Goal: Find specific fact: Find specific fact

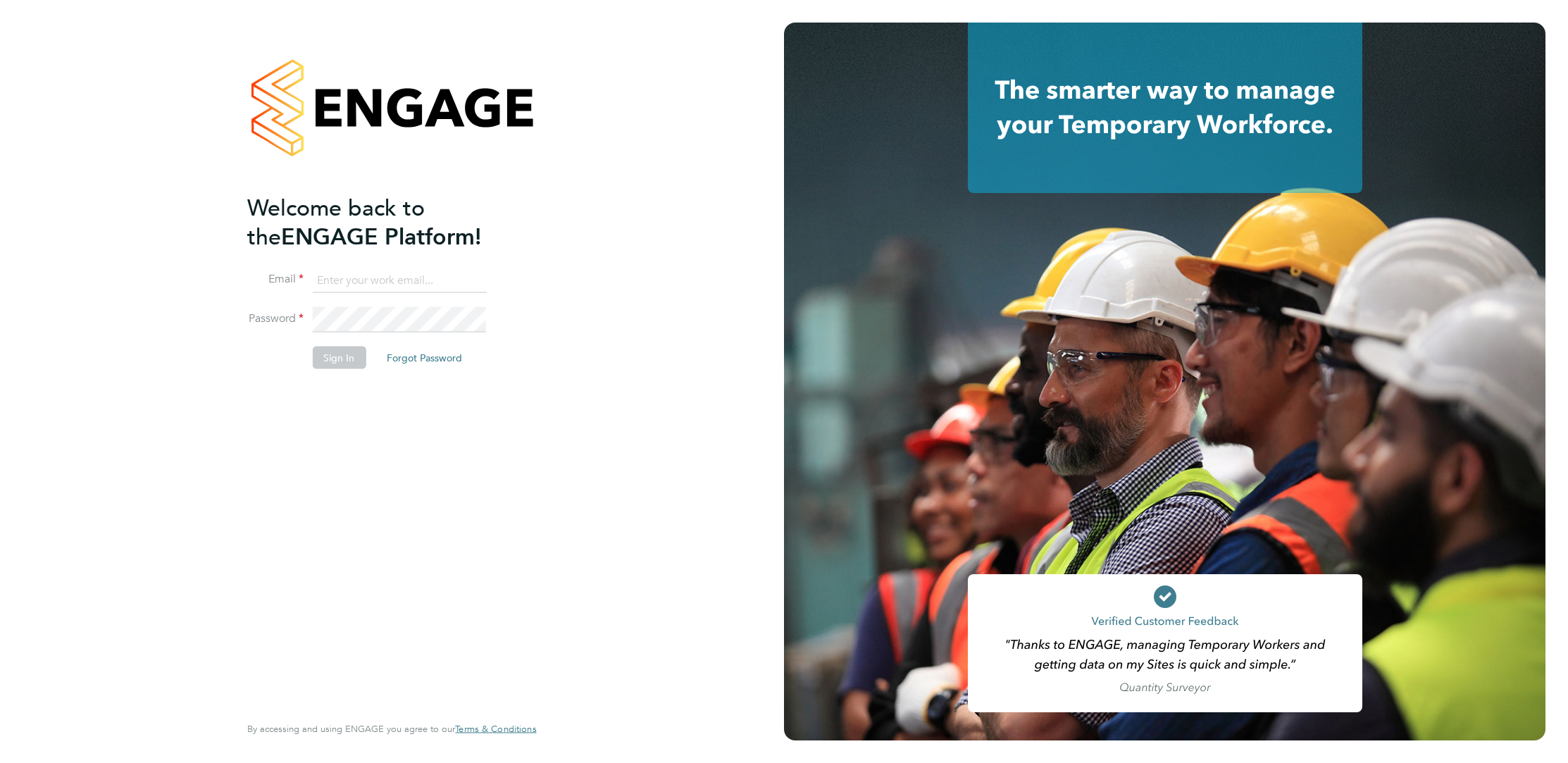
type input "elliott.ebanks@randstad.co.uk"
click at [616, 407] on div "Welcome back to the ENGAGE Platform! Email elliott.ebanks@randstad.co.uk Passwo…" at bounding box center [392, 381] width 784 height 763
click at [326, 355] on button "Sign In" at bounding box center [339, 357] width 54 height 23
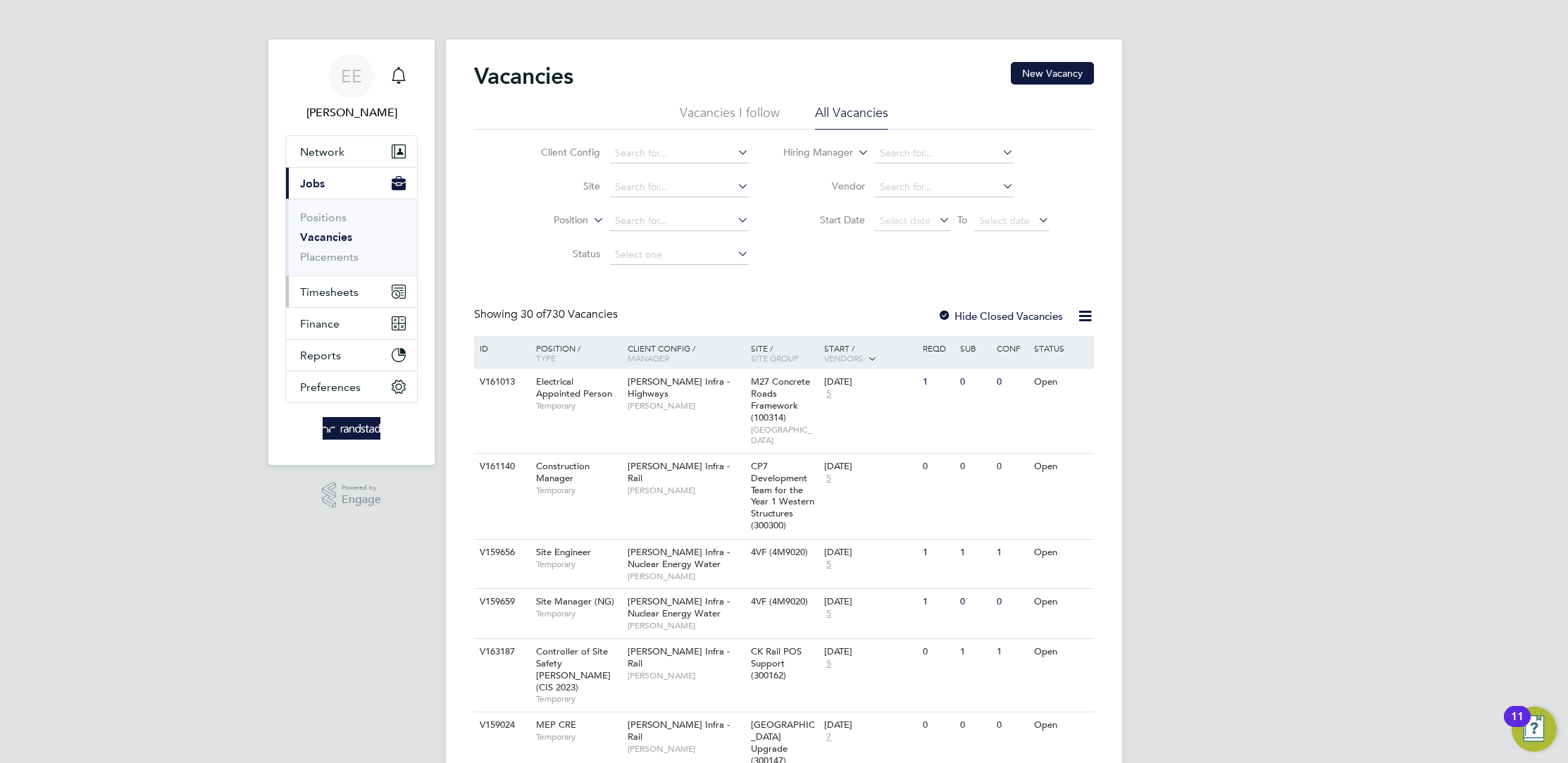
click at [349, 292] on span "Timesheets" at bounding box center [329, 291] width 58 height 13
click at [346, 252] on link "Timesheets" at bounding box center [329, 249] width 58 height 13
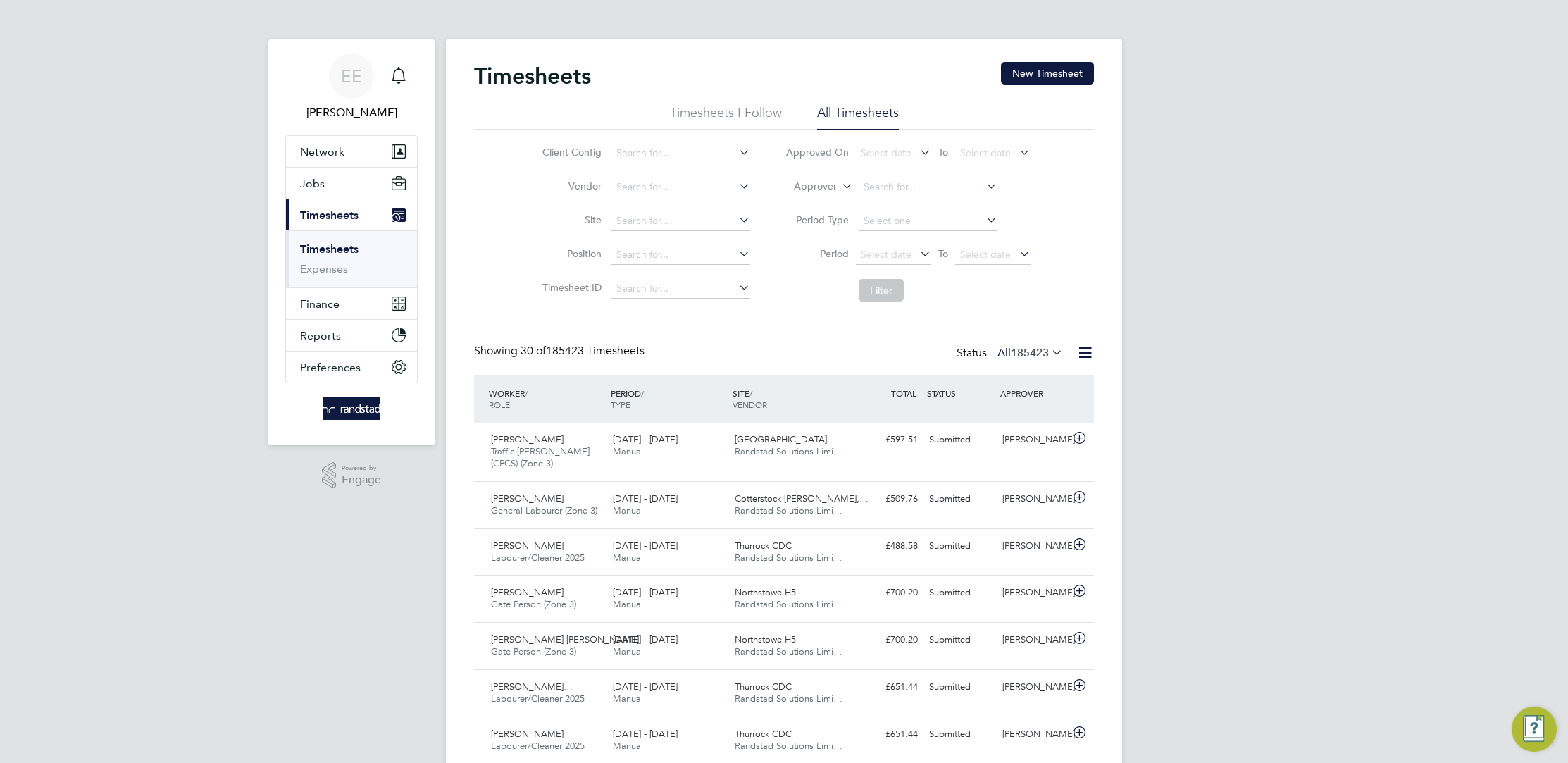
click at [839, 186] on icon at bounding box center [839, 182] width 0 height 12
click at [817, 204] on li "Worker" at bounding box center [802, 202] width 69 height 18
click at [863, 185] on input at bounding box center [927, 187] width 139 height 20
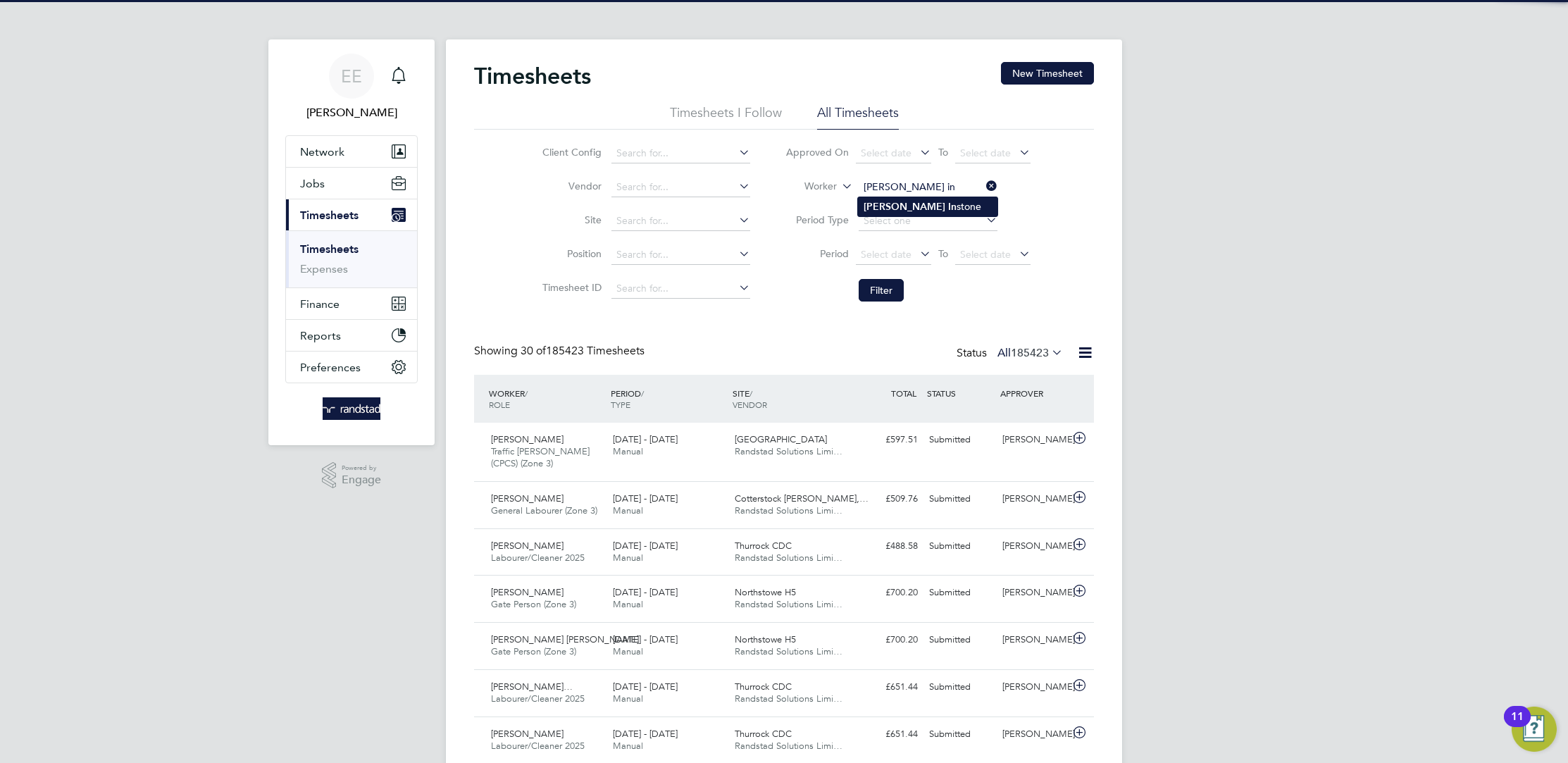
click at [931, 204] on li "[PERSON_NAME] In [PERSON_NAME]" at bounding box center [927, 207] width 140 height 19
type input "[PERSON_NAME]"
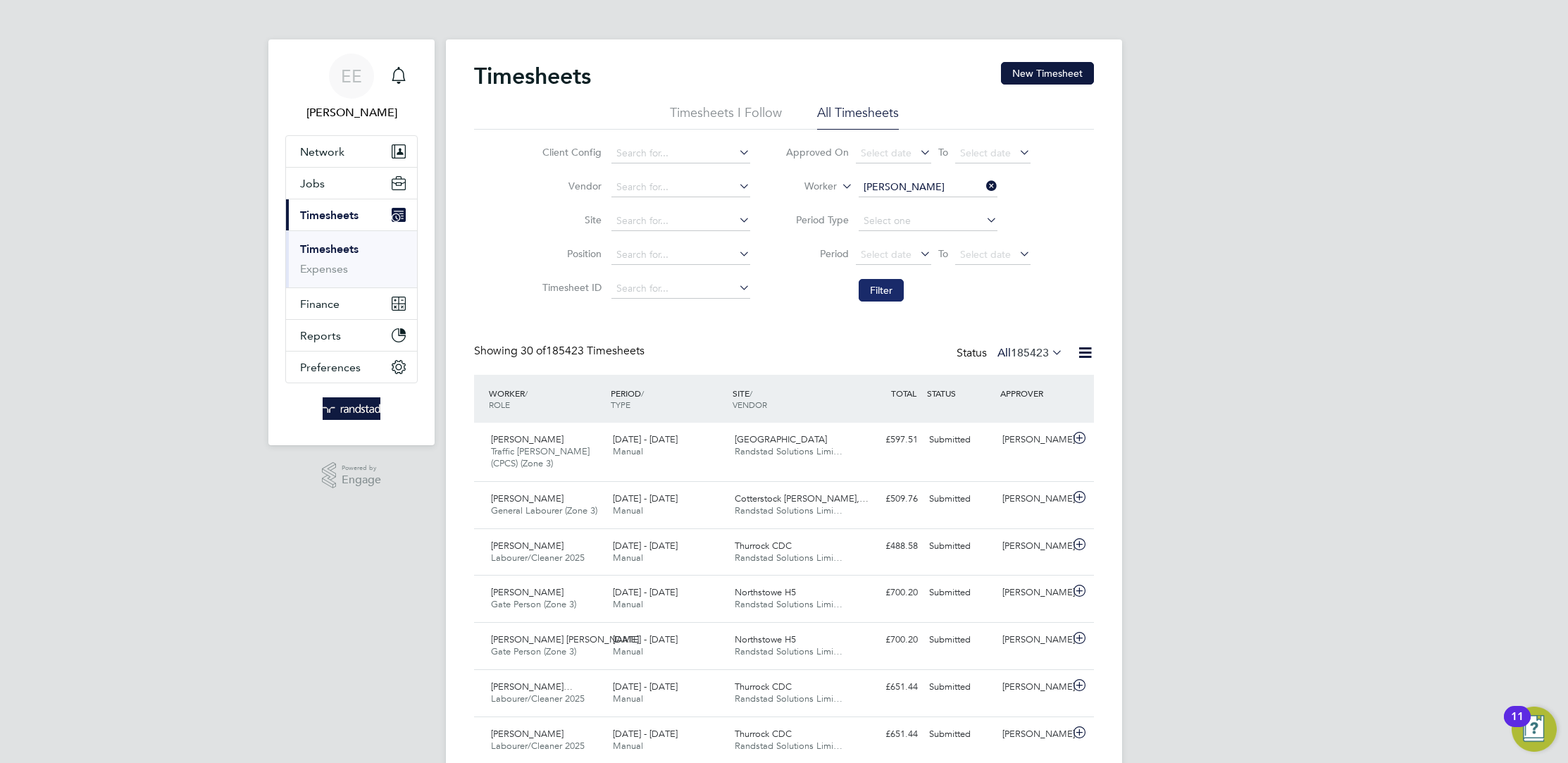
click at [875, 279] on button "Filter" at bounding box center [881, 290] width 45 height 23
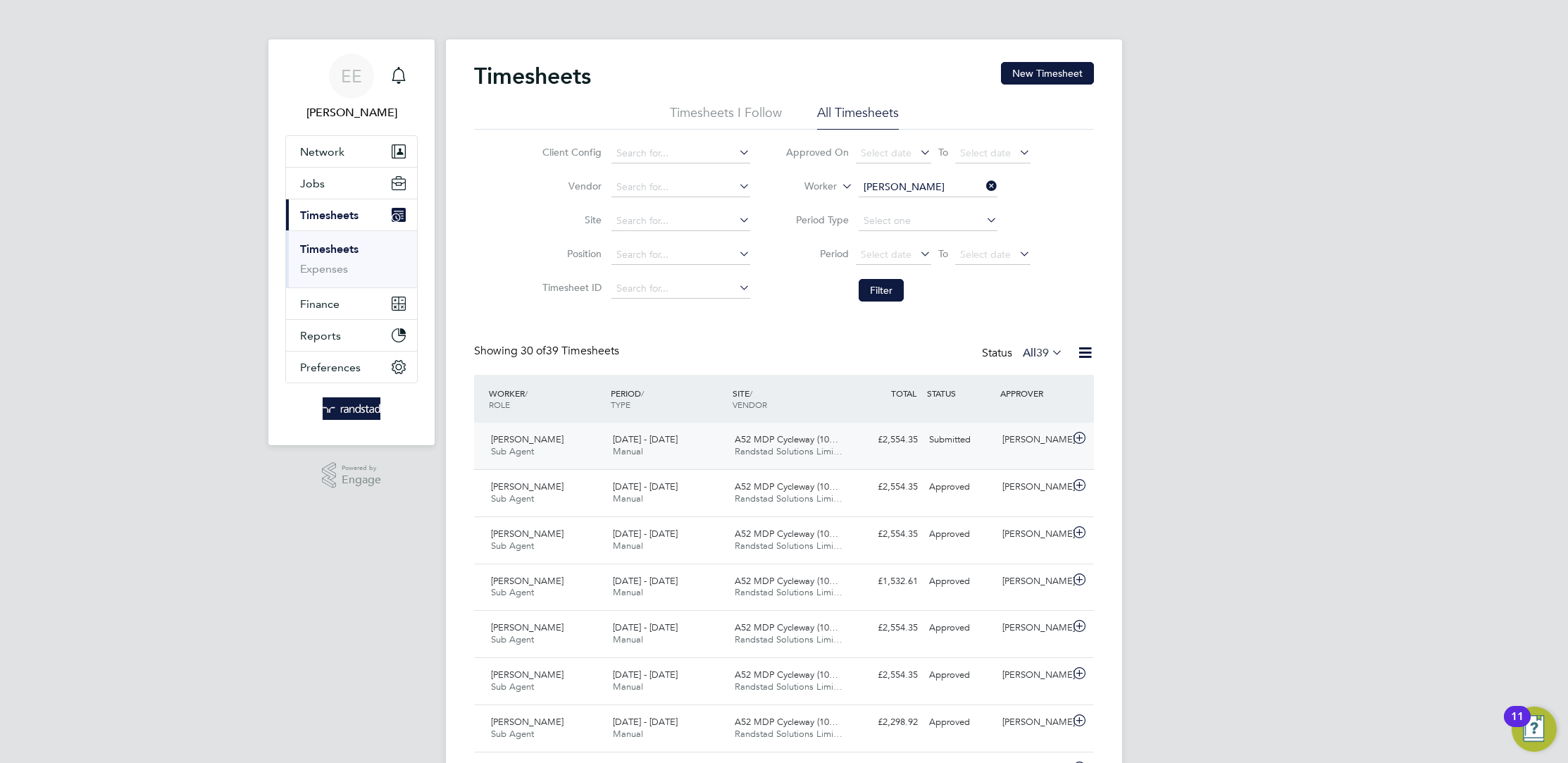
click at [702, 452] on div "[DATE] - [DATE] Manual" at bounding box center [668, 445] width 122 height 35
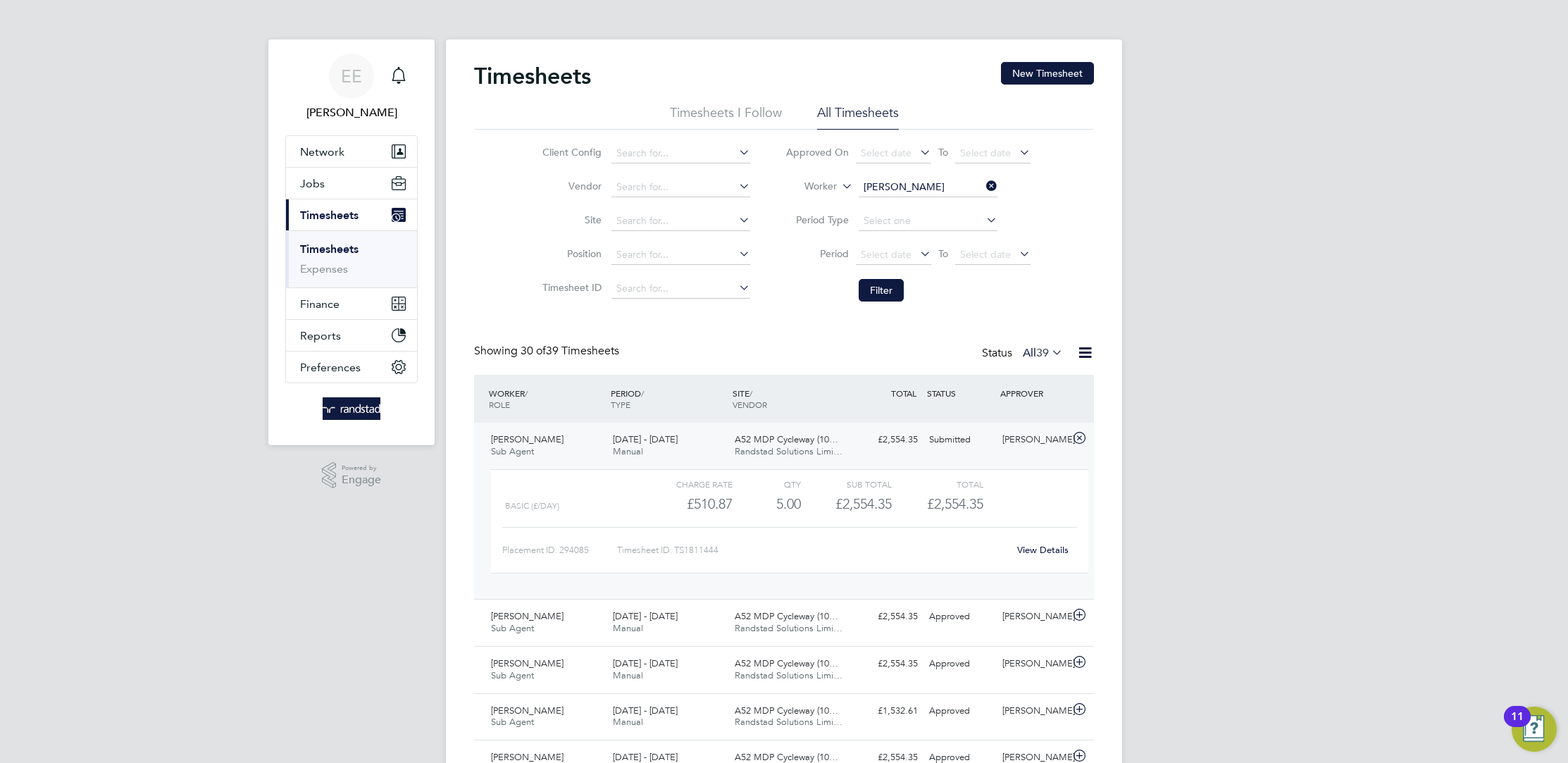
click at [1022, 547] on link "View Details" at bounding box center [1043, 549] width 52 height 12
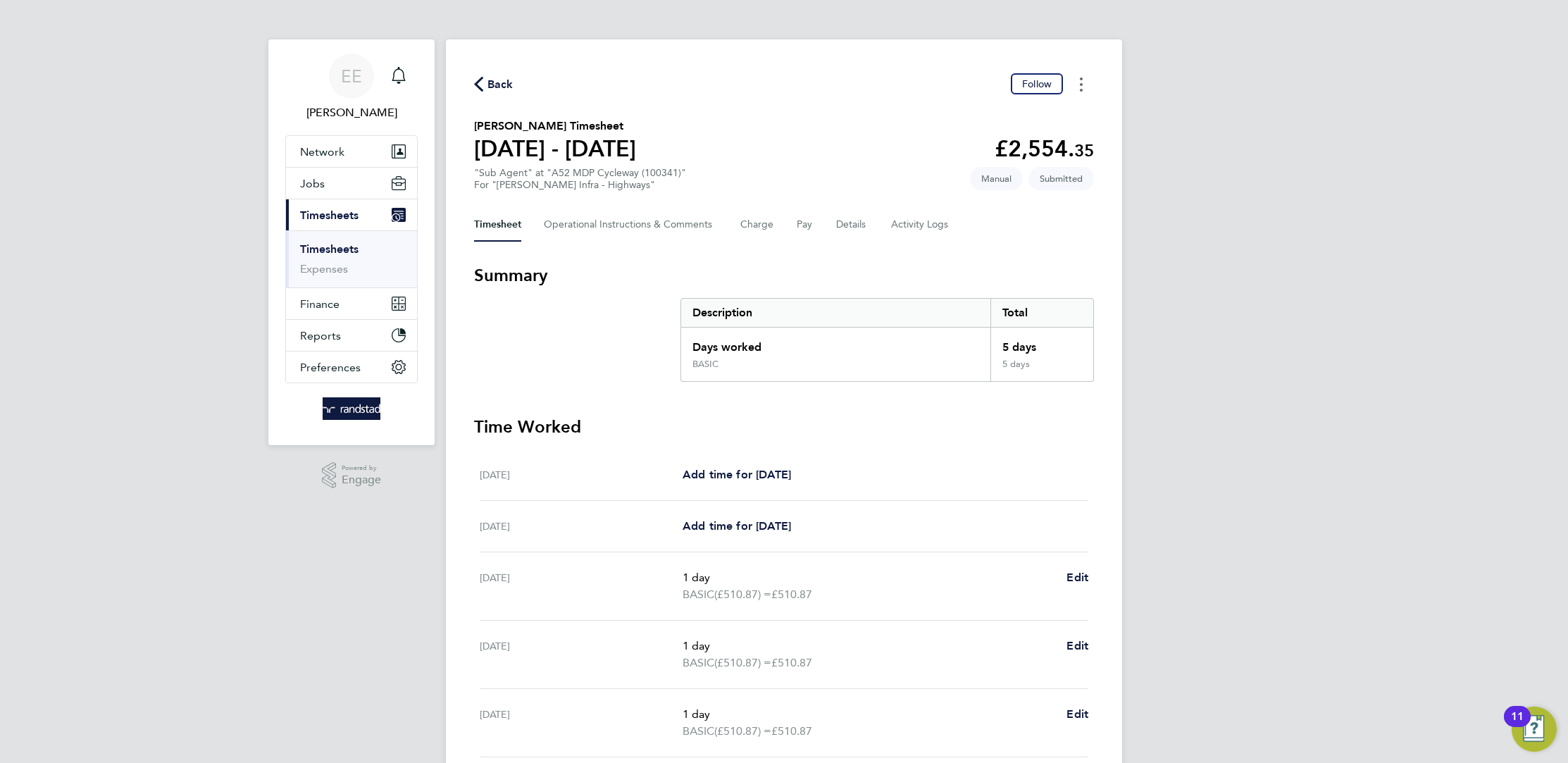
click at [1077, 93] on button "Timesheets Menu" at bounding box center [1081, 84] width 25 height 22
click at [947, 236] on Logs-tab "Activity Logs" at bounding box center [921, 224] width 59 height 34
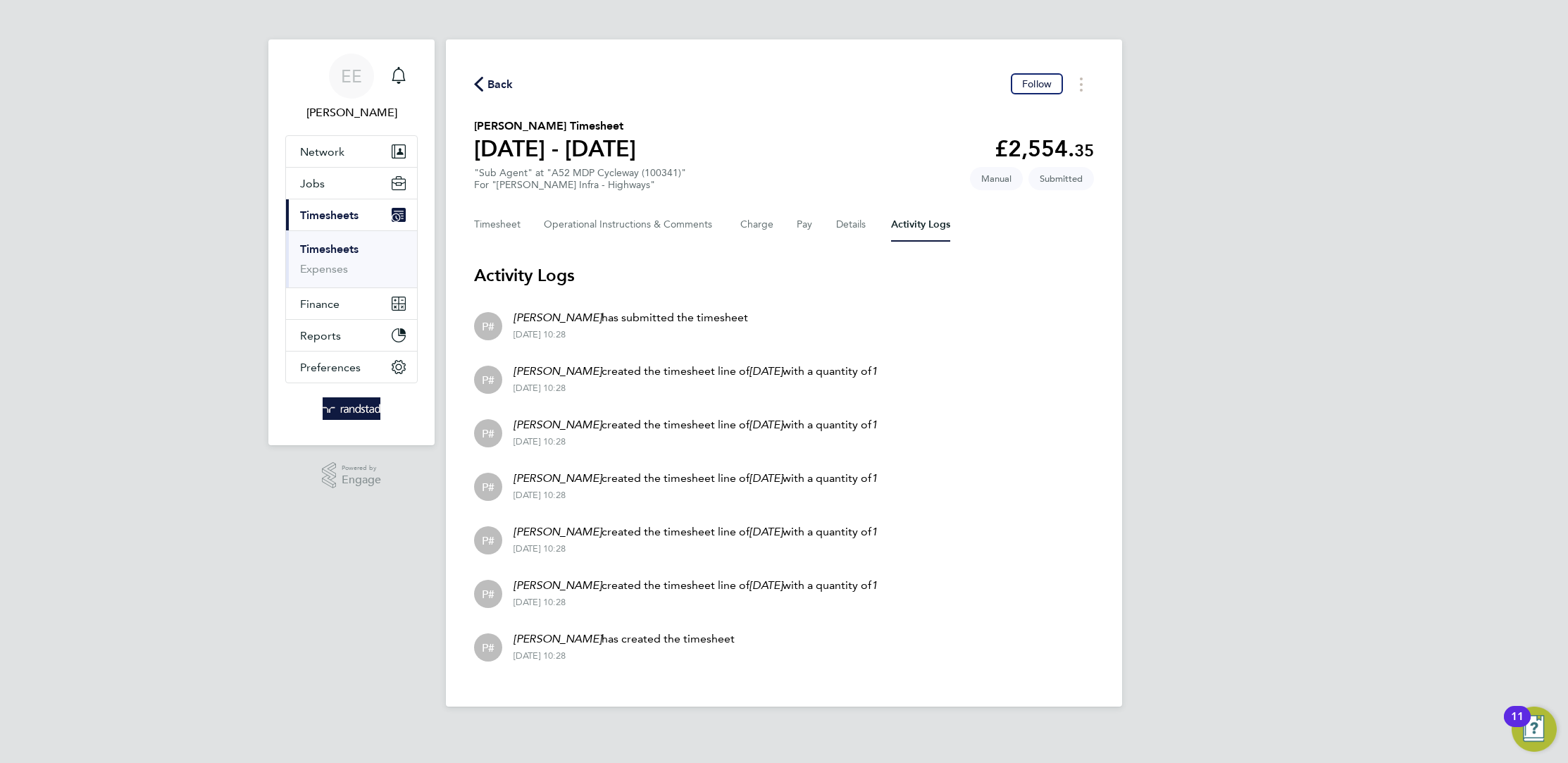
click at [527, 226] on div "Timesheet Operational Instructions & Comments Charge Pay Details Activity Logs" at bounding box center [784, 224] width 620 height 34
click at [573, 215] on Comments-tab "Operational Instructions & Comments" at bounding box center [630, 224] width 174 height 34
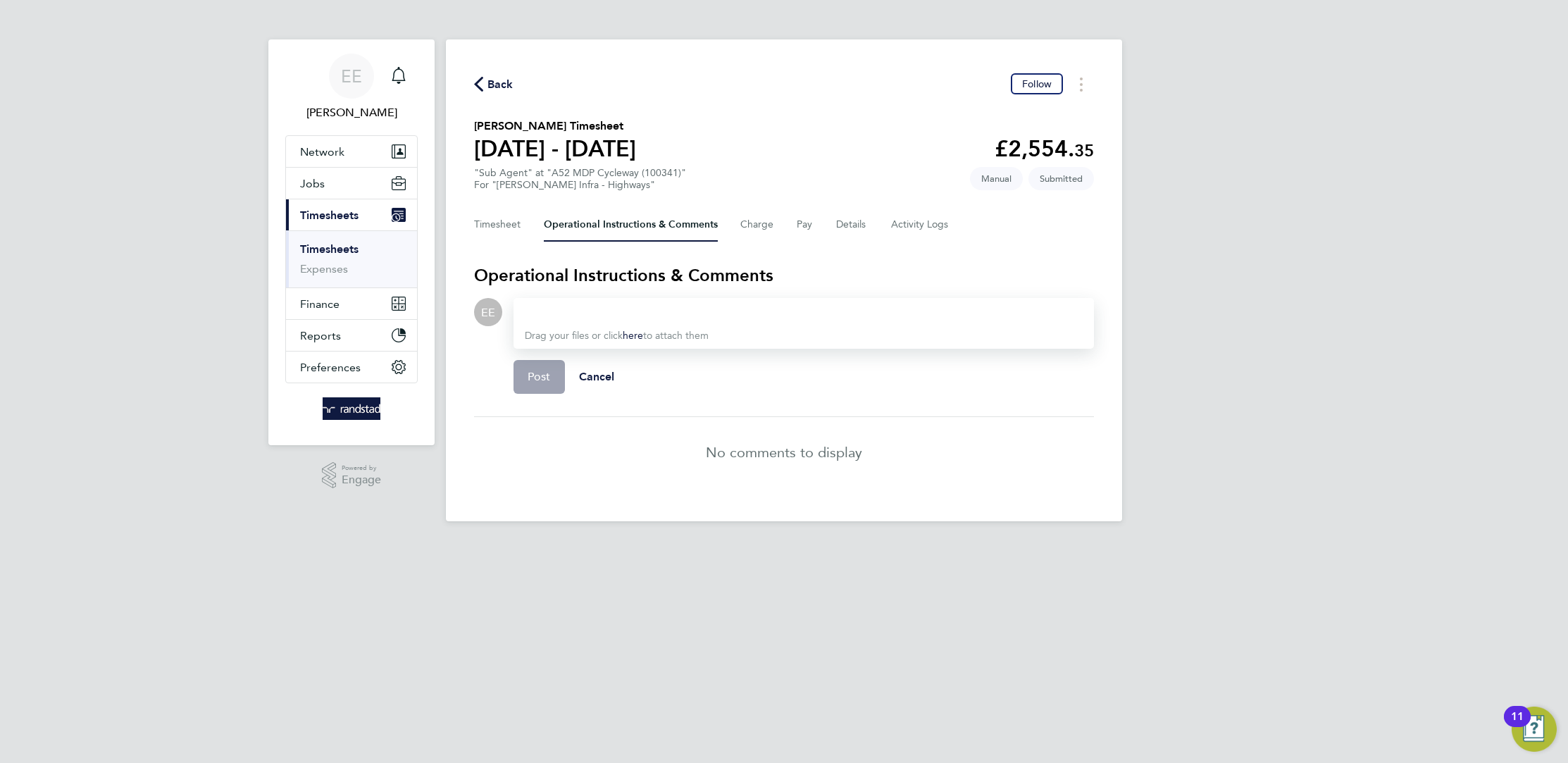
click at [776, 221] on div "Timesheet Operational Instructions & Comments Charge Pay Details Activity Logs" at bounding box center [784, 224] width 620 height 34
click at [770, 224] on button "Charge" at bounding box center [758, 224] width 34 height 34
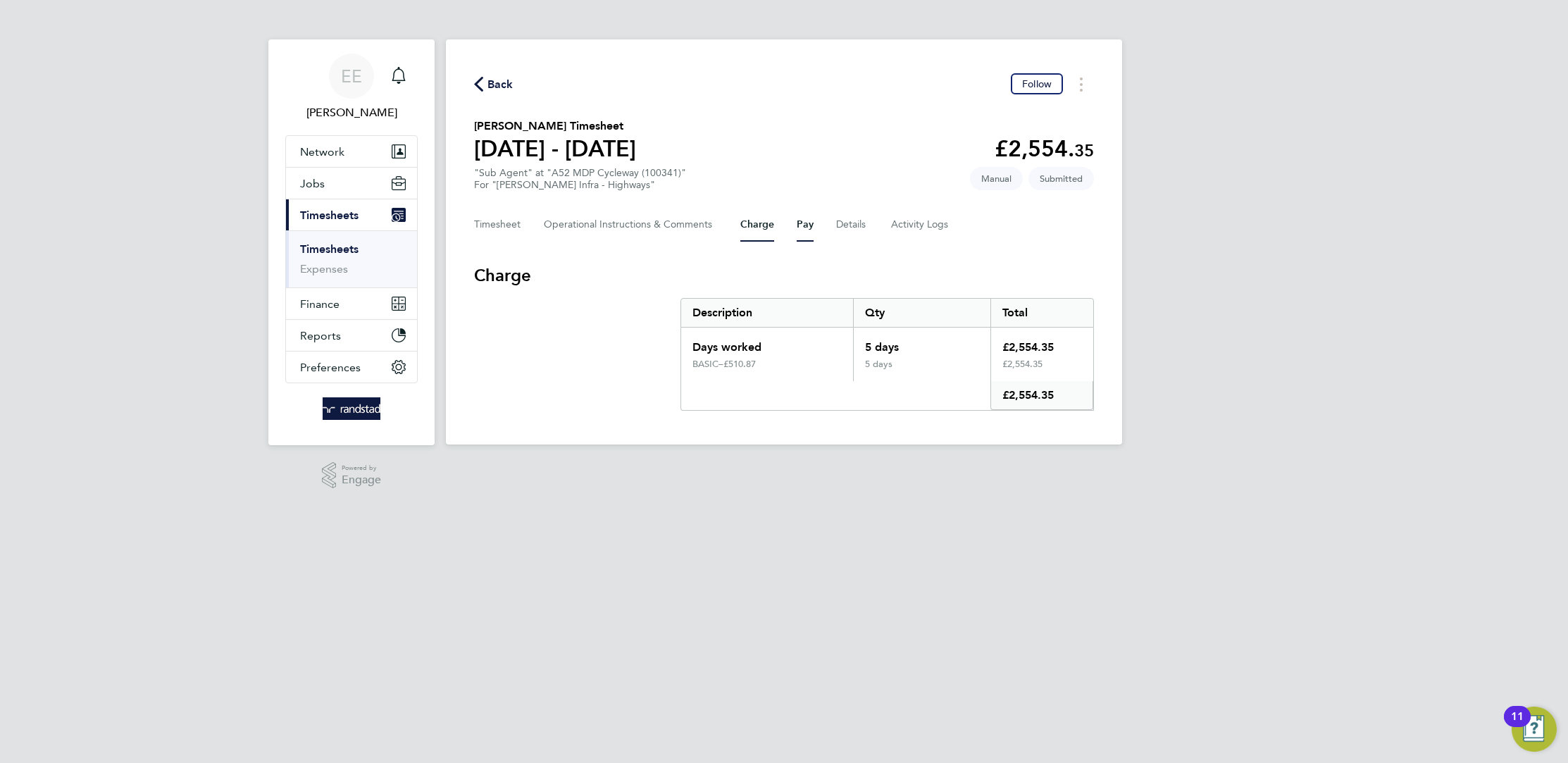
click at [802, 224] on button "Pay" at bounding box center [806, 224] width 17 height 34
click at [838, 221] on button "Details" at bounding box center [852, 224] width 32 height 34
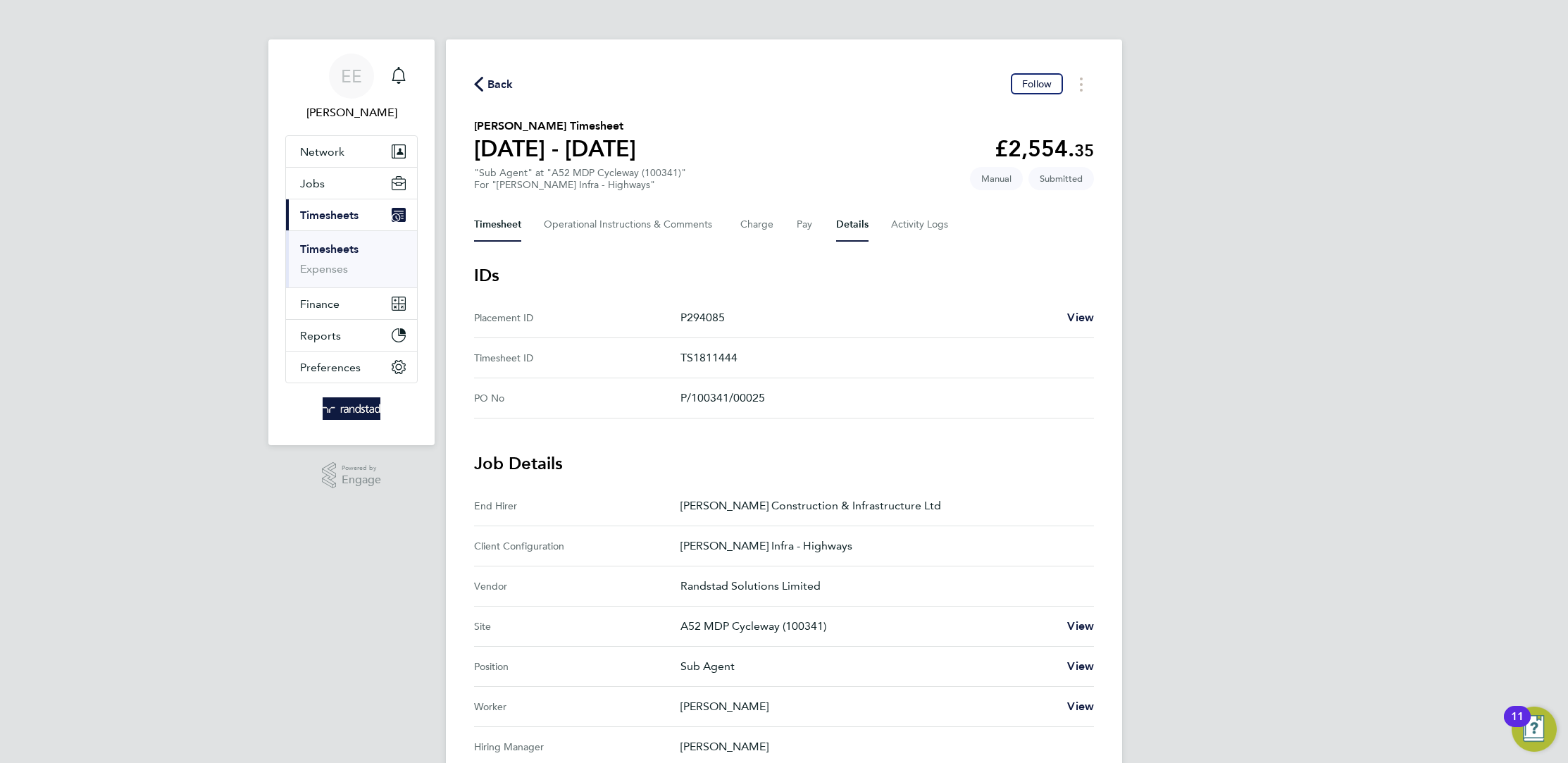
click at [510, 234] on button "Timesheet" at bounding box center [498, 224] width 47 height 34
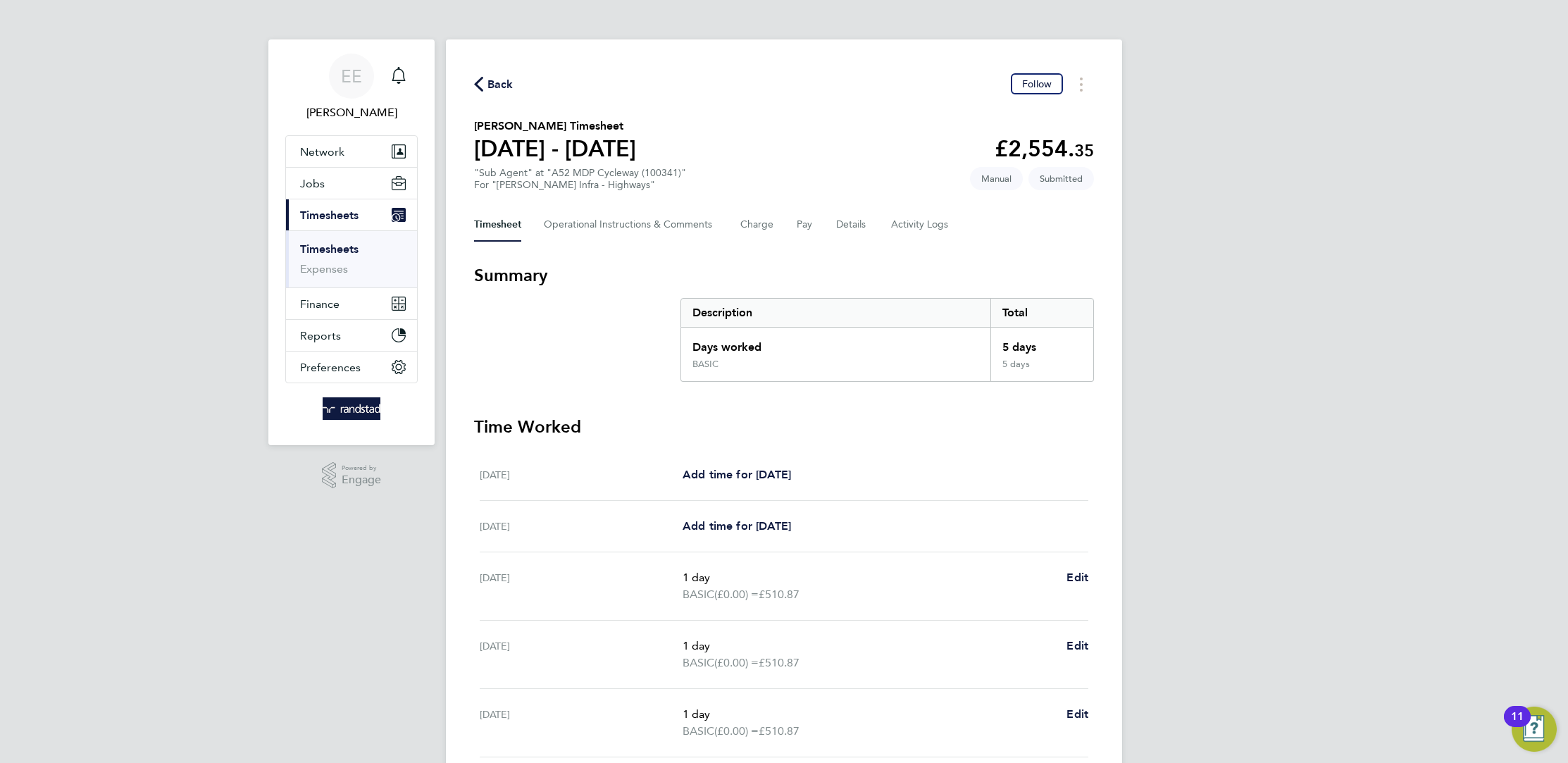
click at [602, 173] on div ""Sub Agent" at "A52 MDP Cycleway (100341)" For "Morgan Sindall Infra - Highways"" at bounding box center [580, 178] width 212 height 24
click at [490, 80] on span "Back" at bounding box center [501, 85] width 26 height 17
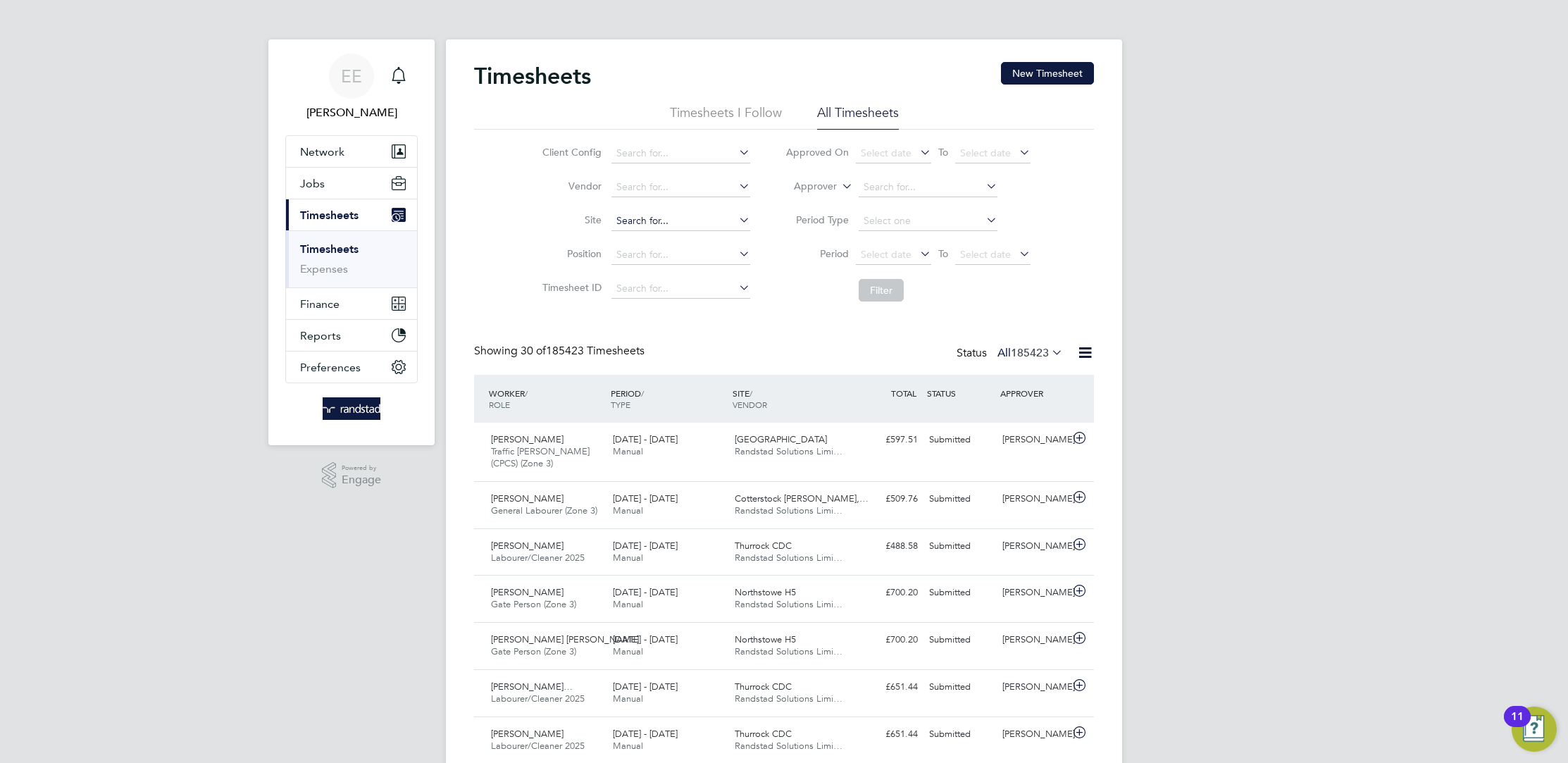
click at [674, 218] on input at bounding box center [680, 221] width 139 height 20
click at [706, 243] on li "A52 MDP Cycleway (100341)" at bounding box center [680, 241] width 140 height 19
type input "A52 MDP Cycleway (100341)"
click at [866, 289] on button "Filter" at bounding box center [881, 290] width 45 height 23
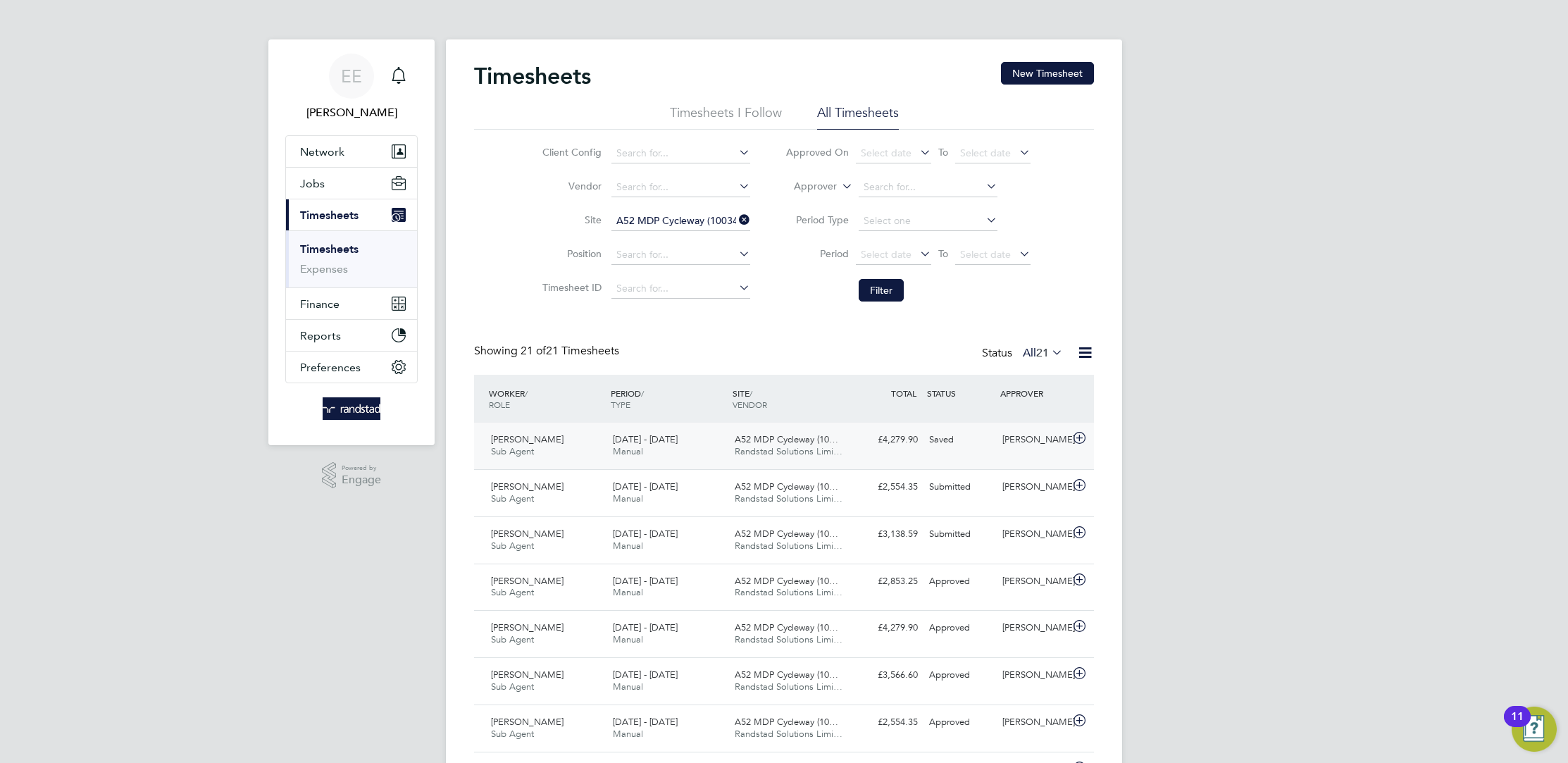
click at [780, 441] on span "A52 MDP Cycleway (10…" at bounding box center [787, 439] width 104 height 12
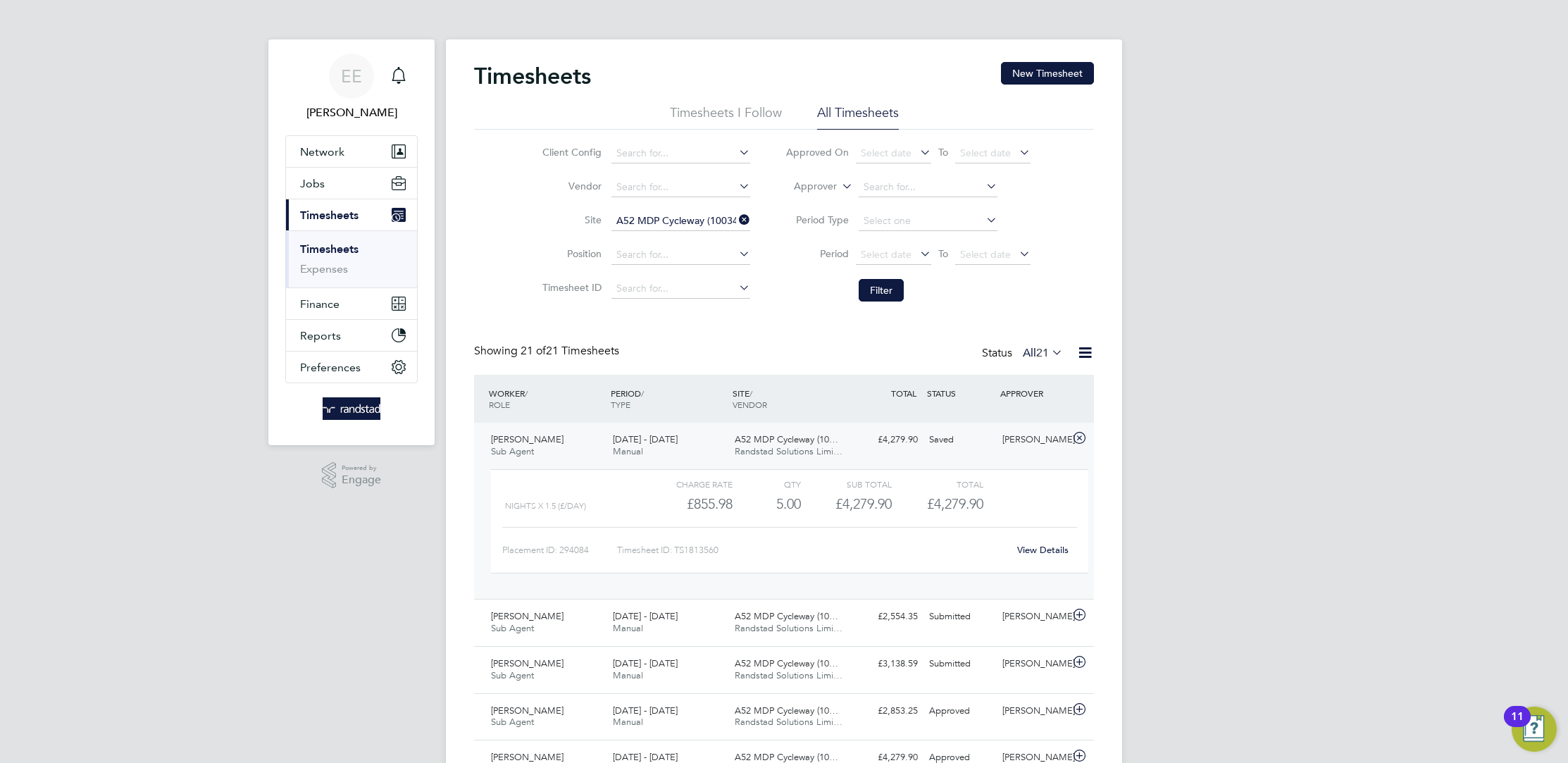
click at [764, 440] on span "A52 MDP Cycleway (10…" at bounding box center [787, 439] width 104 height 12
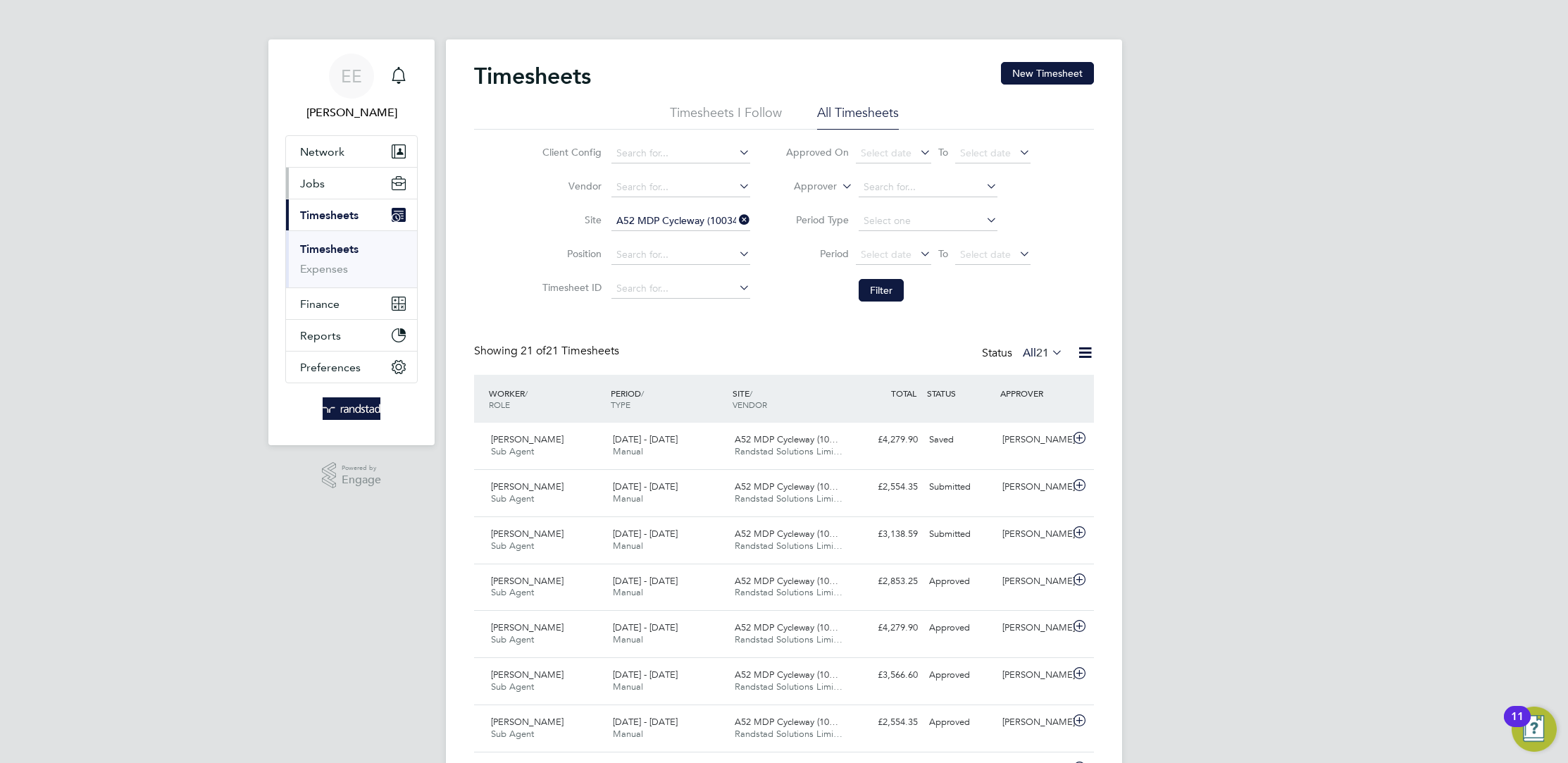
click at [330, 187] on button "Jobs" at bounding box center [351, 183] width 131 height 31
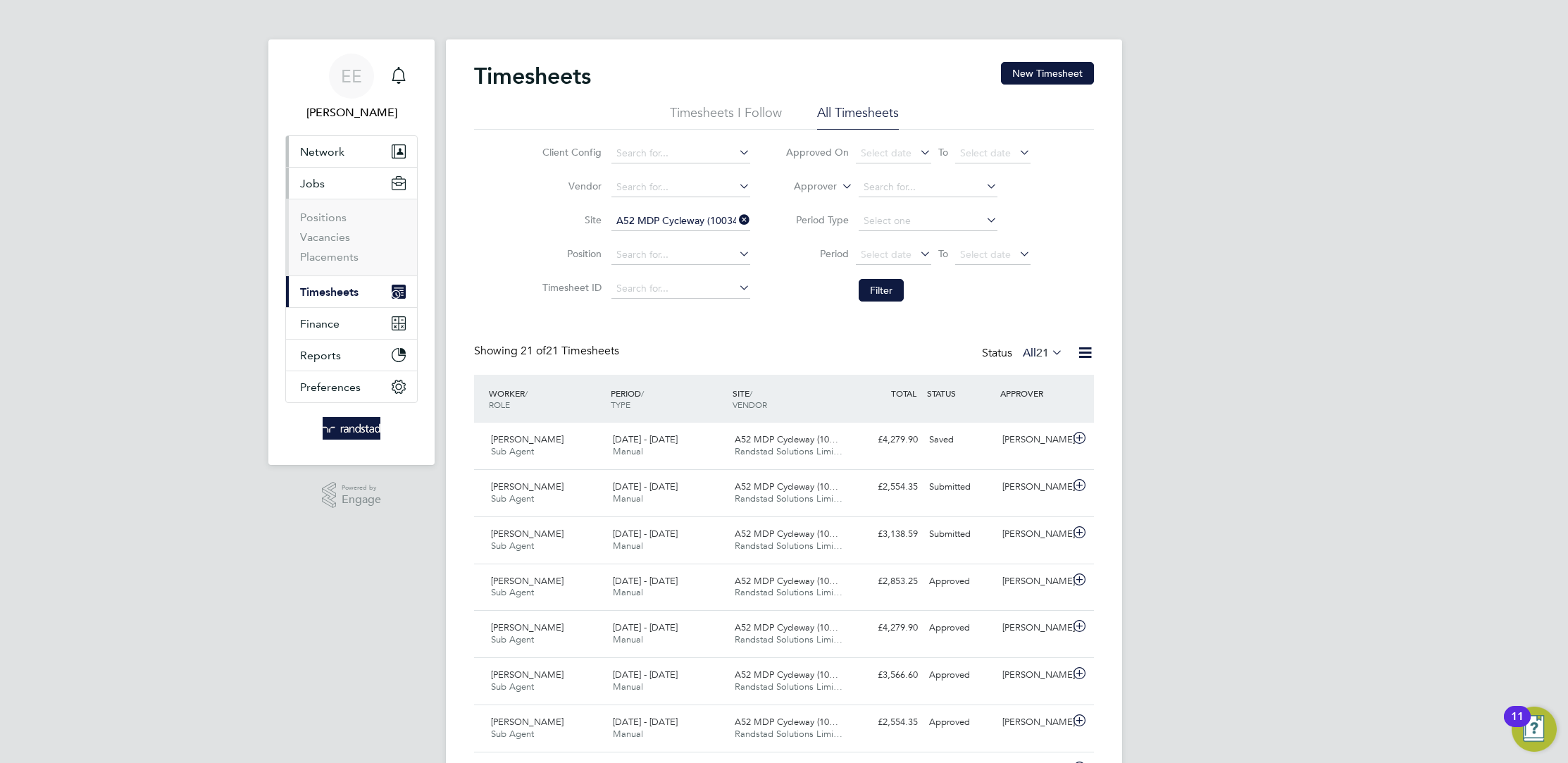
click at [336, 150] on span "Network" at bounding box center [322, 152] width 44 height 13
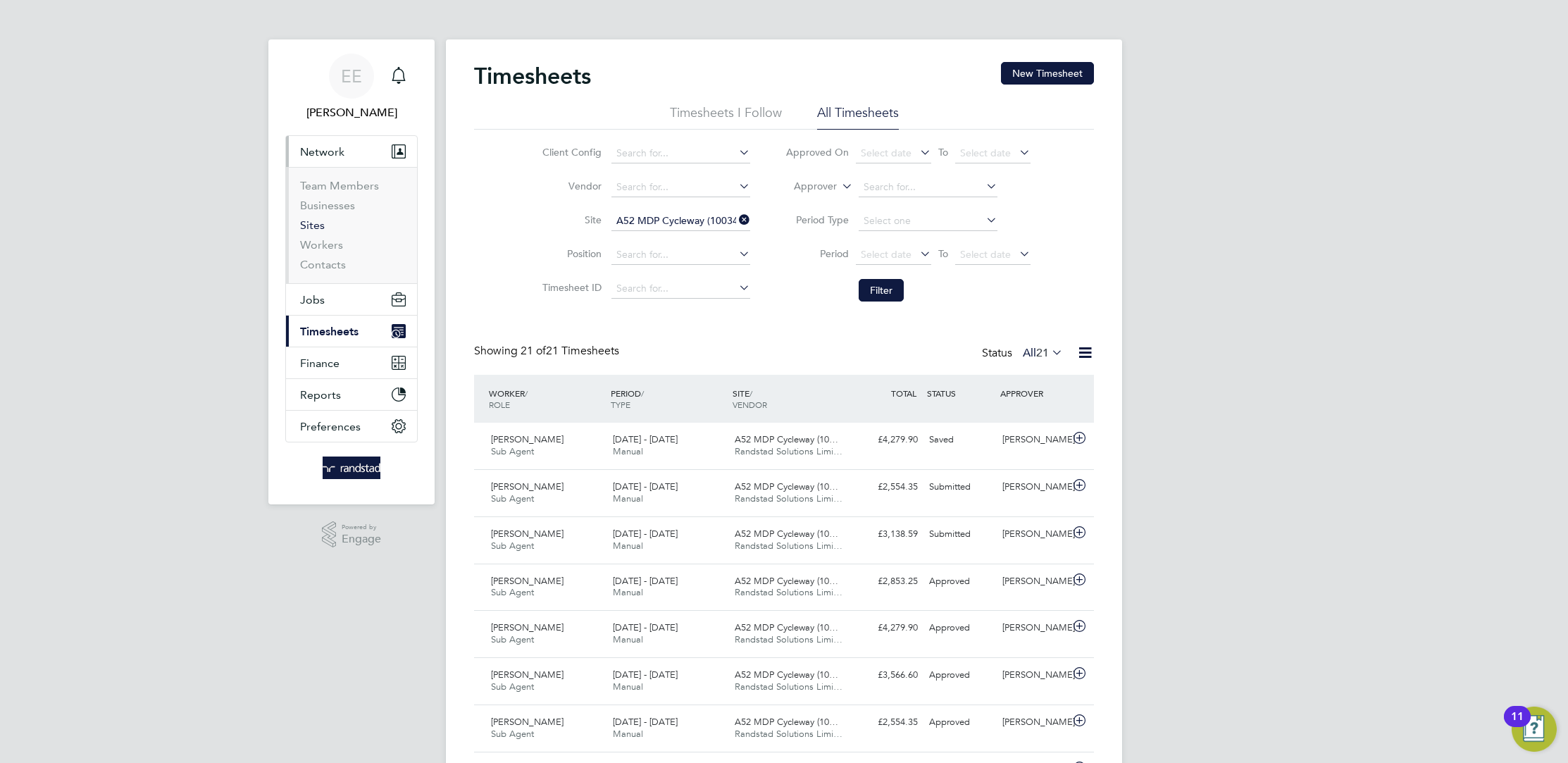
click at [321, 226] on link "Sites" at bounding box center [312, 224] width 25 height 13
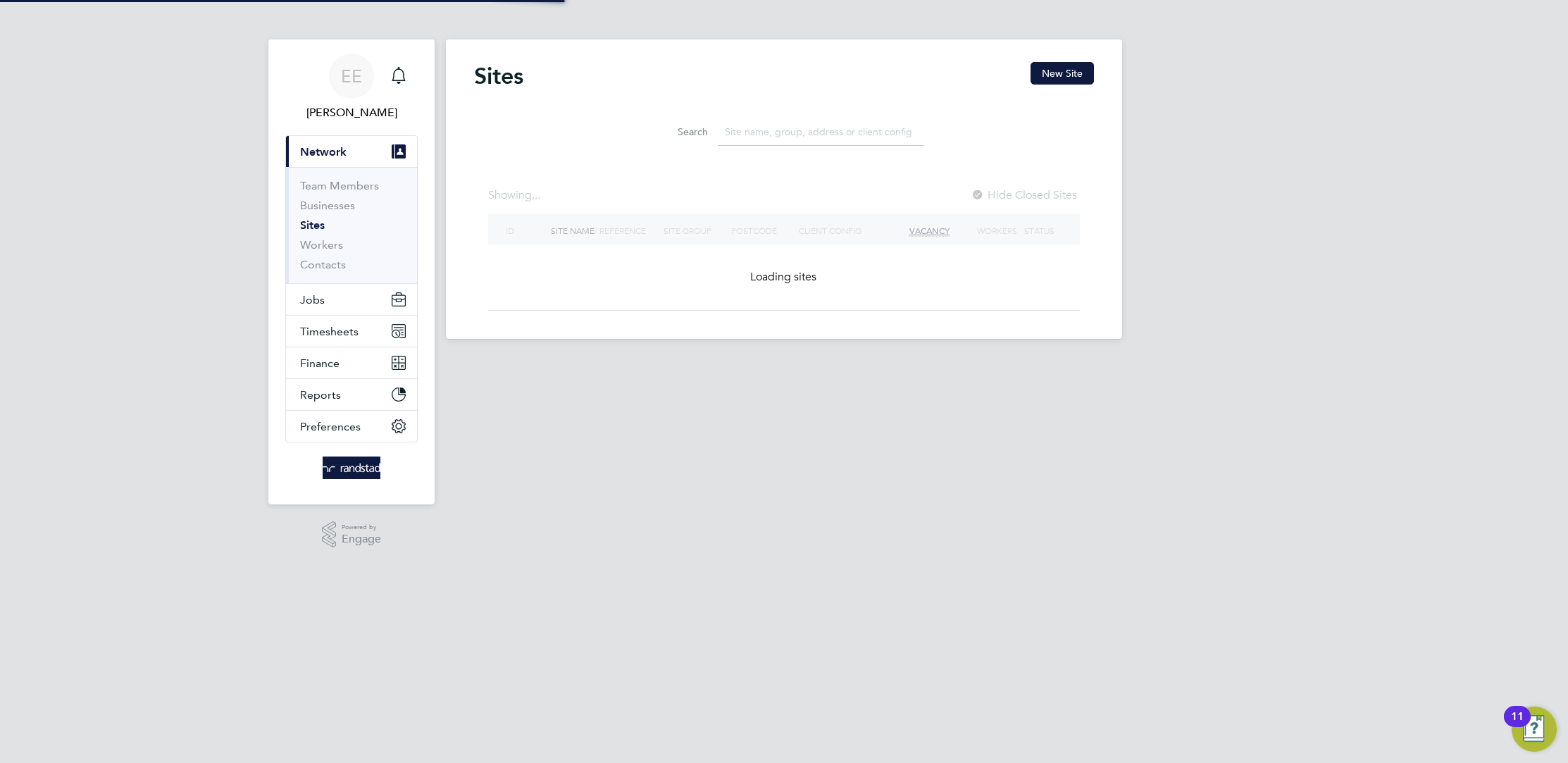
click at [758, 145] on input at bounding box center [821, 131] width 206 height 27
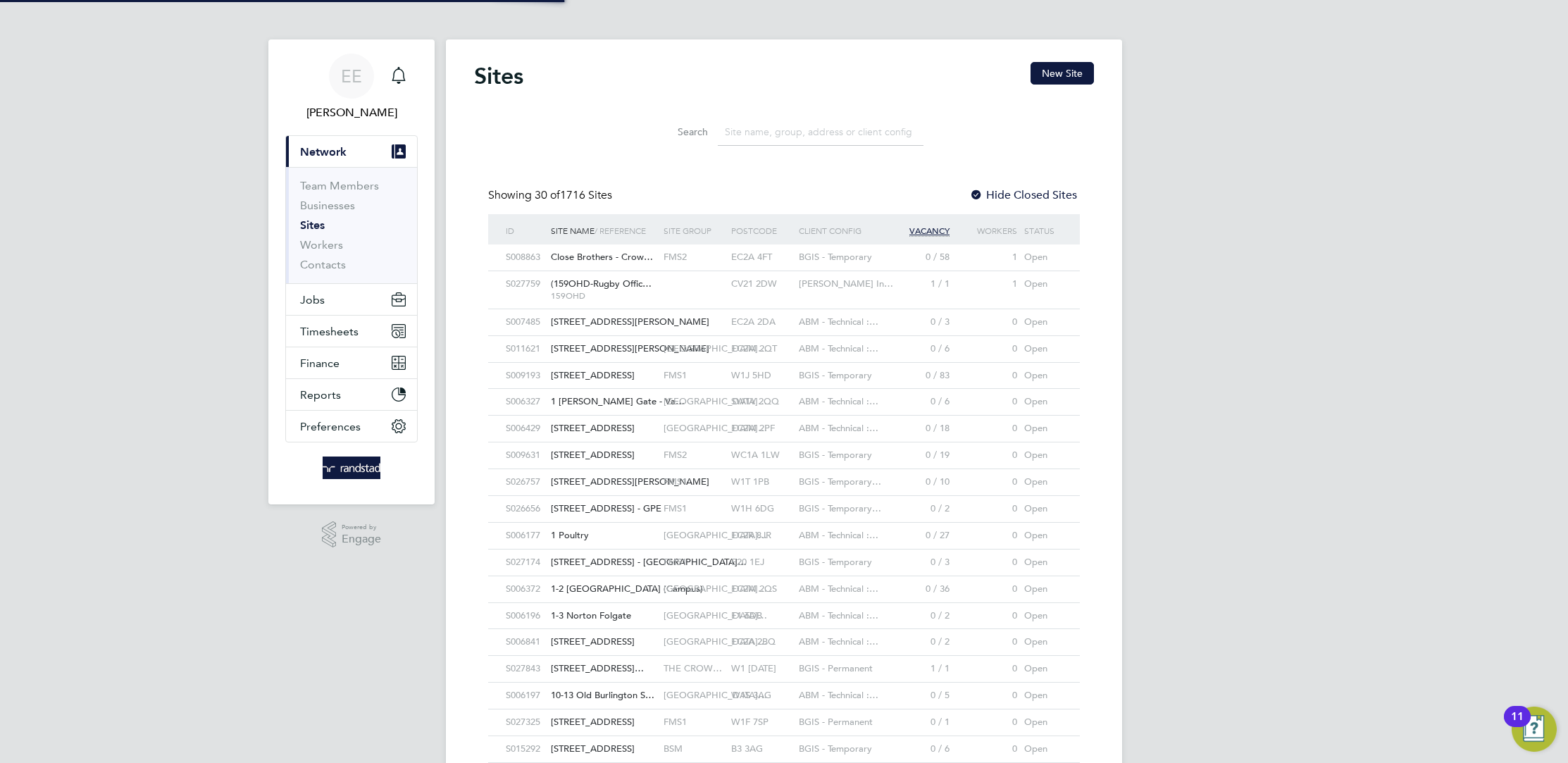
click at [760, 134] on input at bounding box center [821, 131] width 206 height 27
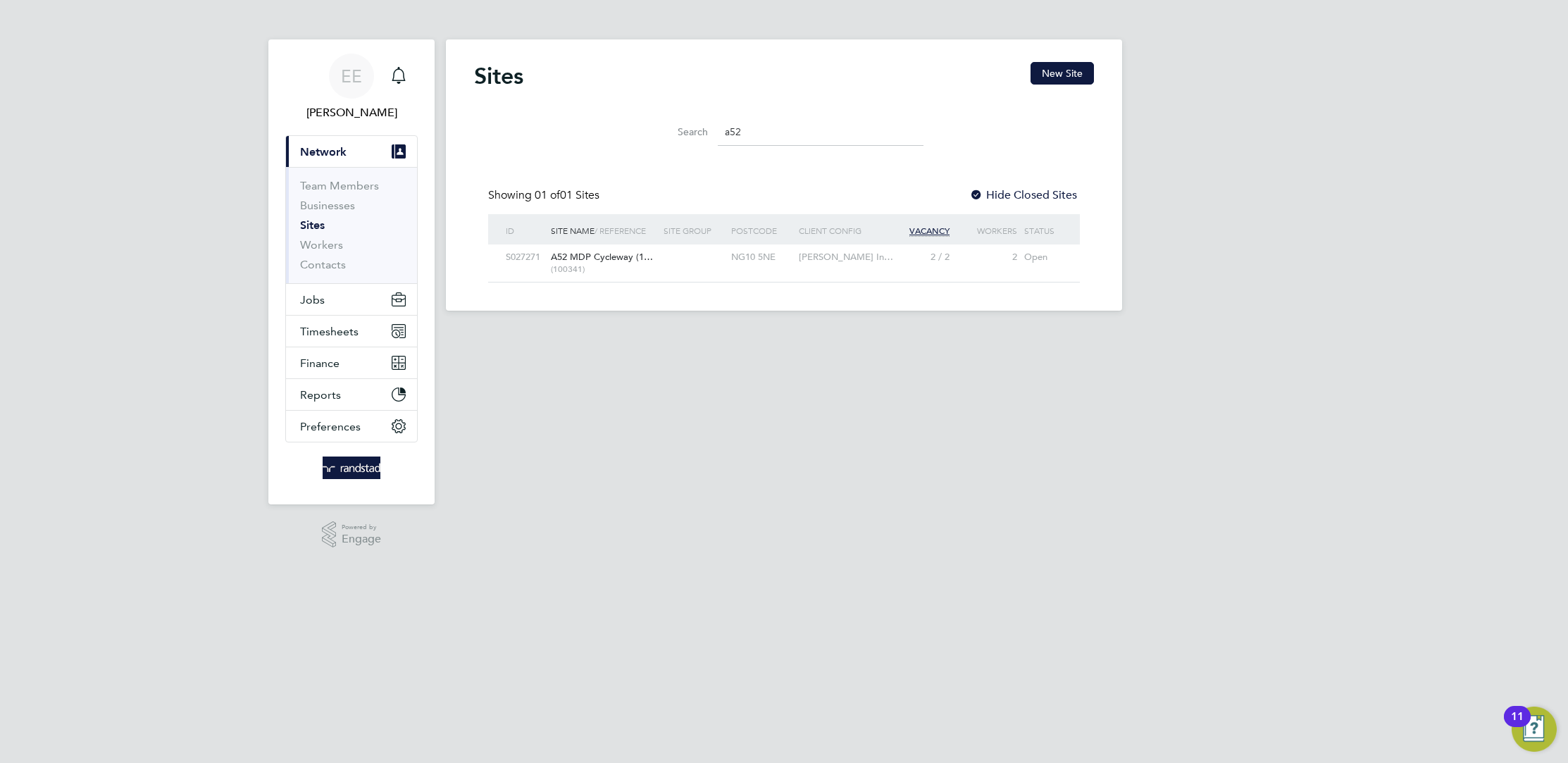
type input "a52"
click at [721, 250] on div at bounding box center [694, 257] width 68 height 26
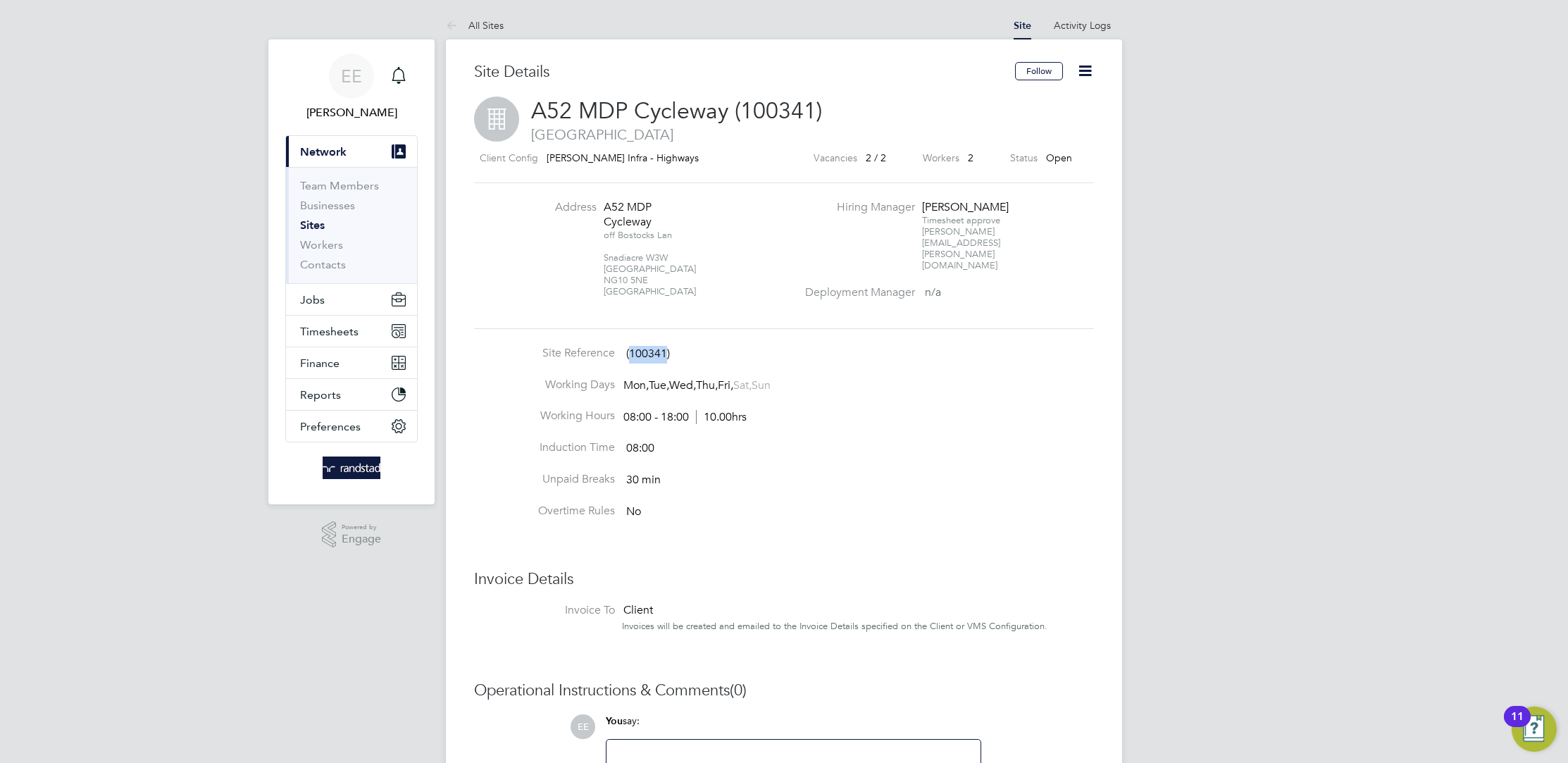
drag, startPoint x: 666, startPoint y: 354, endPoint x: 631, endPoint y: 355, distance: 35.0
click at [631, 355] on span "(100341)" at bounding box center [648, 353] width 43 height 14
click at [692, 350] on li "Site Reference (100341)" at bounding box center [784, 362] width 620 height 32
drag, startPoint x: 687, startPoint y: 352, endPoint x: 626, endPoint y: 353, distance: 61.0
click at [626, 353] on li "Site Reference (100341)" at bounding box center [784, 362] width 620 height 32
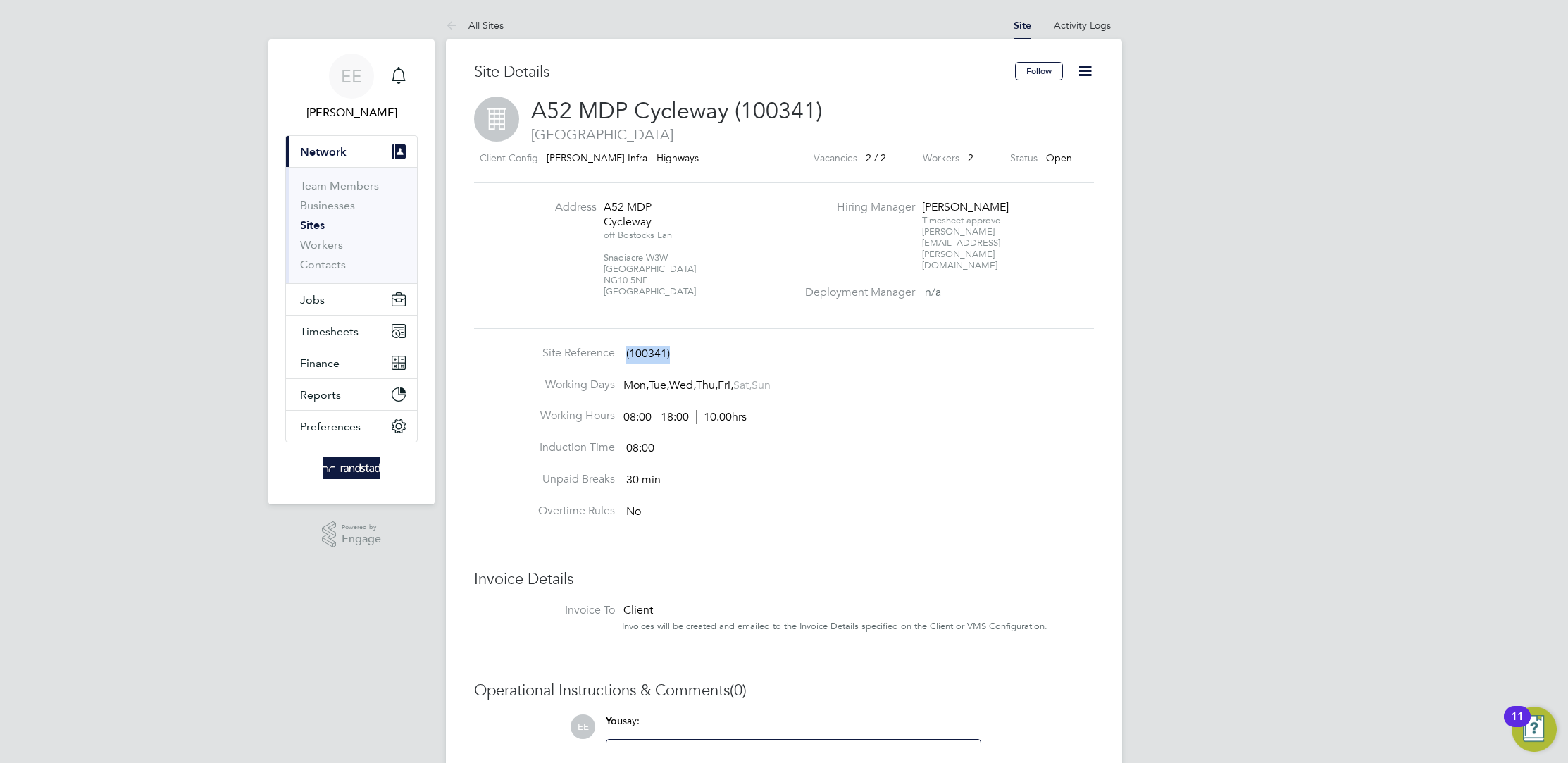
copy span "(100341)"
click at [479, 26] on link "All Sites" at bounding box center [475, 25] width 58 height 12
